Goal: Information Seeking & Learning: Learn about a topic

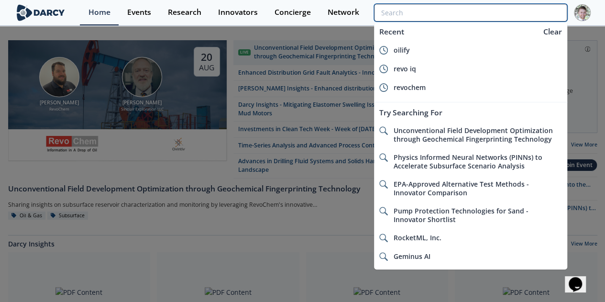
click at [525, 10] on input "search" at bounding box center [470, 13] width 193 height 18
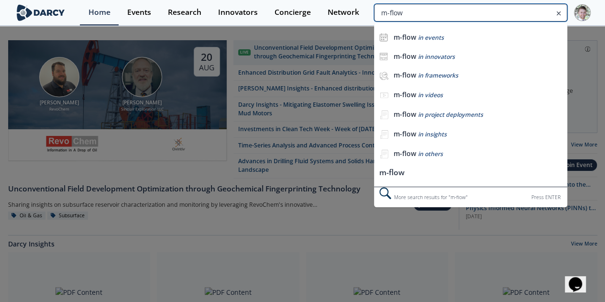
type input "m-flow"
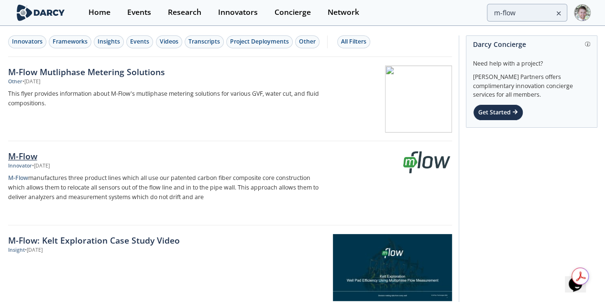
click at [28, 152] on div "M-Flow" at bounding box center [166, 156] width 317 height 12
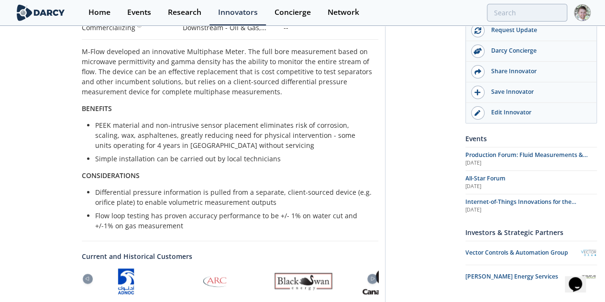
scroll to position [198, 0]
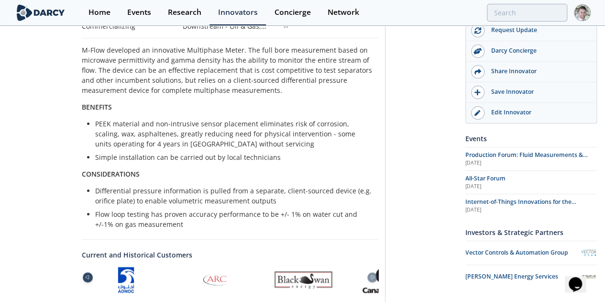
click at [81, 275] on icon at bounding box center [86, 277] width 11 height 4
click at [379, 275] on icon at bounding box center [372, 277] width 11 height 4
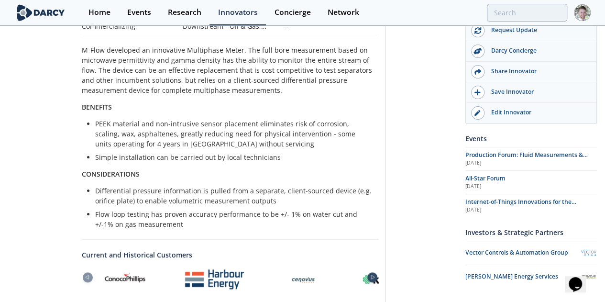
click at [379, 275] on icon at bounding box center [372, 277] width 11 height 4
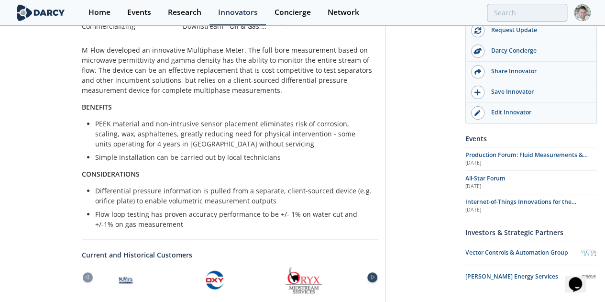
click at [379, 275] on icon at bounding box center [372, 277] width 11 height 4
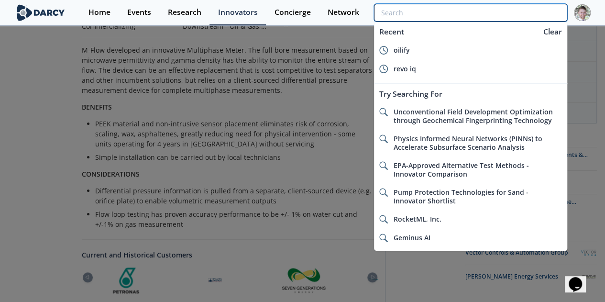
click at [535, 20] on input "search" at bounding box center [470, 13] width 193 height 18
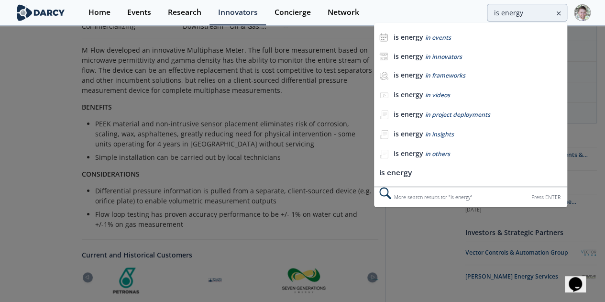
scroll to position [0, 0]
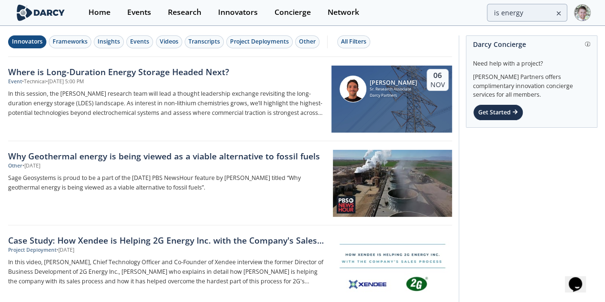
click at [32, 44] on div "Innovators" at bounding box center [27, 41] width 31 height 9
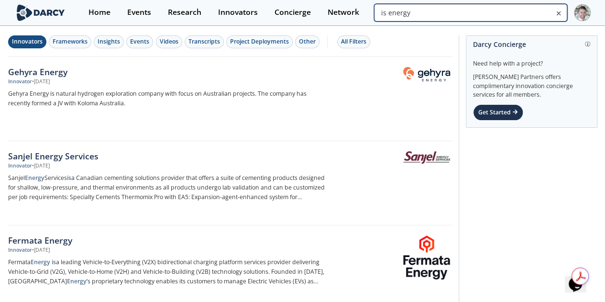
click at [506, 13] on input "is energy" at bounding box center [470, 13] width 193 height 18
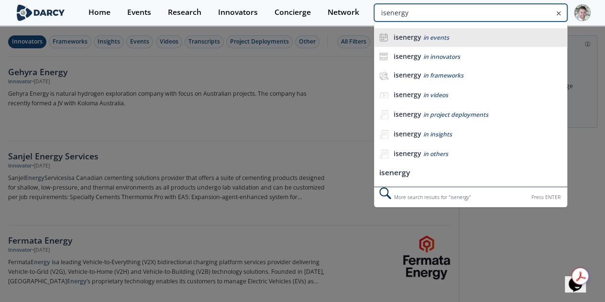
type input "isenergy"
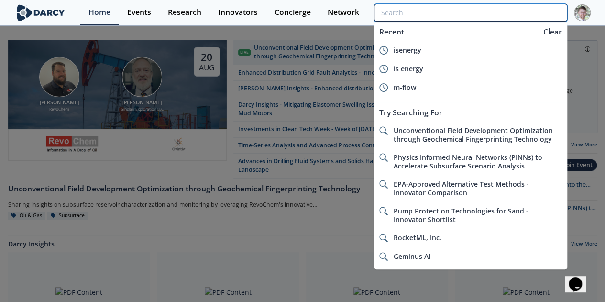
click at [526, 15] on input "search" at bounding box center [470, 13] width 193 height 18
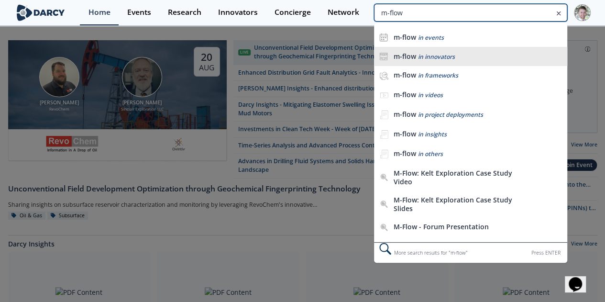
type input "m-flow"
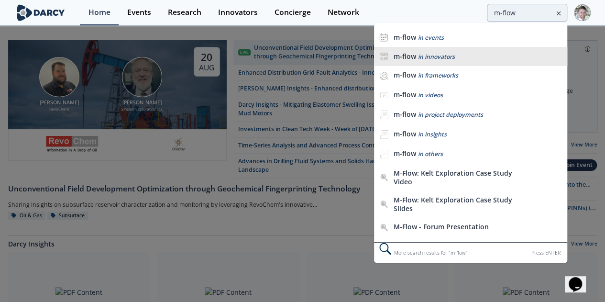
click at [447, 51] on li "m-flow in innovators" at bounding box center [470, 56] width 193 height 19
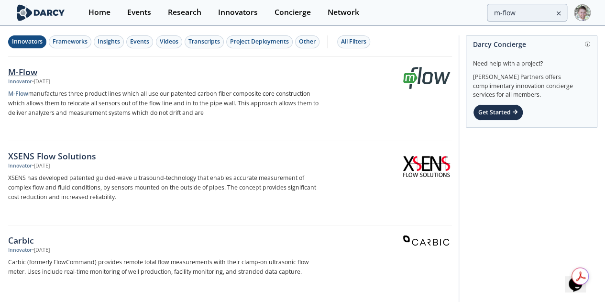
click at [25, 70] on div "M-Flow" at bounding box center [166, 72] width 317 height 12
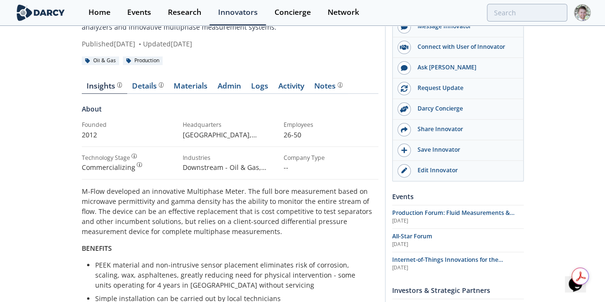
scroll to position [57, 0]
